Goal: Find specific page/section: Find specific page/section

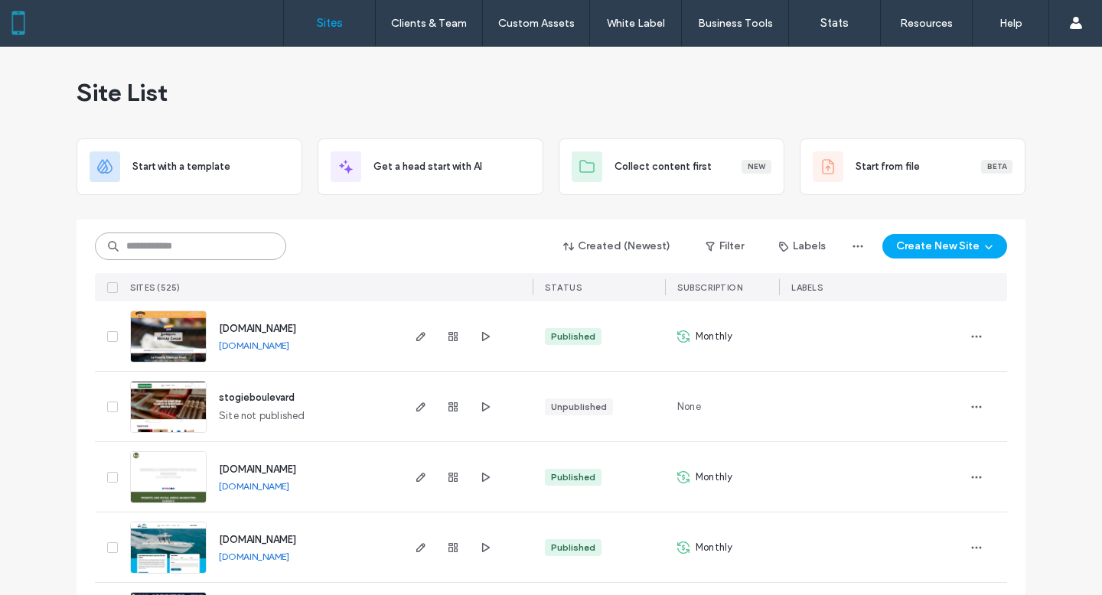
click at [175, 249] on input at bounding box center [190, 247] width 191 height 28
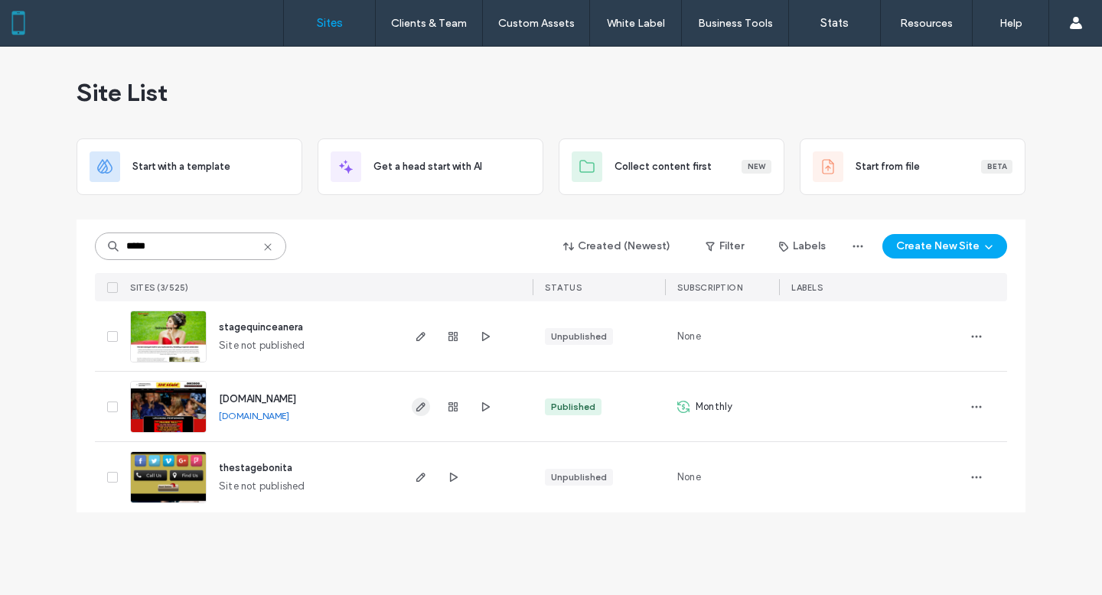
type input "*****"
click at [421, 406] on icon "button" at bounding box center [421, 407] width 12 height 12
